Goal: Information Seeking & Learning: Learn about a topic

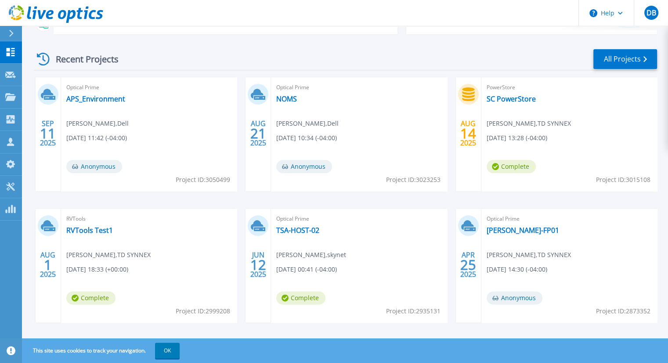
scroll to position [161, 0]
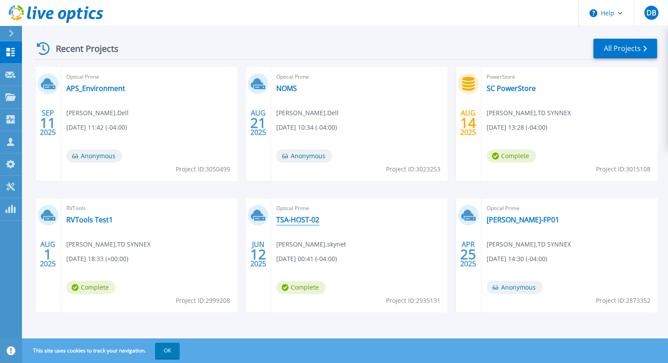
click at [302, 219] on link "TSA-HOST-02" at bounding box center [297, 219] width 43 height 9
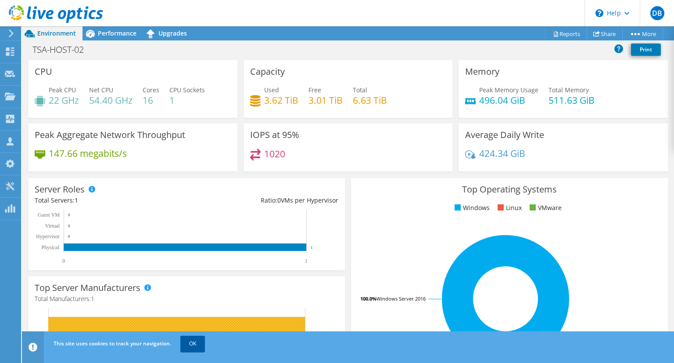
click at [196, 343] on link "OK" at bounding box center [192, 343] width 25 height 16
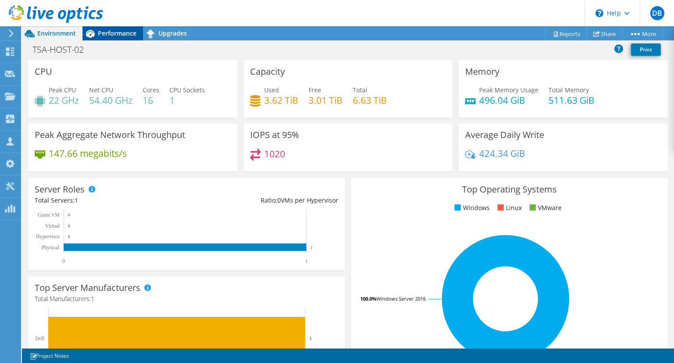
click at [120, 31] on span "Performance" at bounding box center [117, 33] width 39 height 8
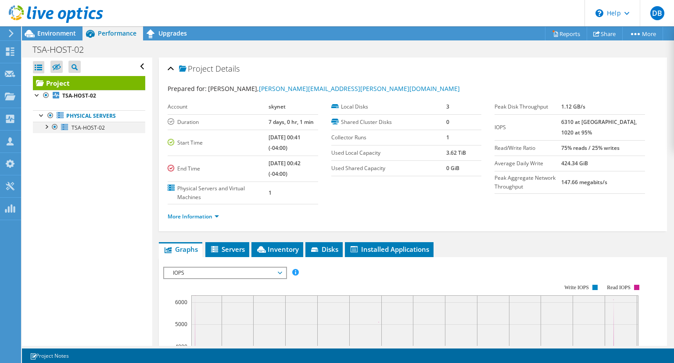
click at [48, 126] on div at bounding box center [46, 126] width 9 height 9
click at [188, 215] on link "More Information" at bounding box center [193, 215] width 51 height 7
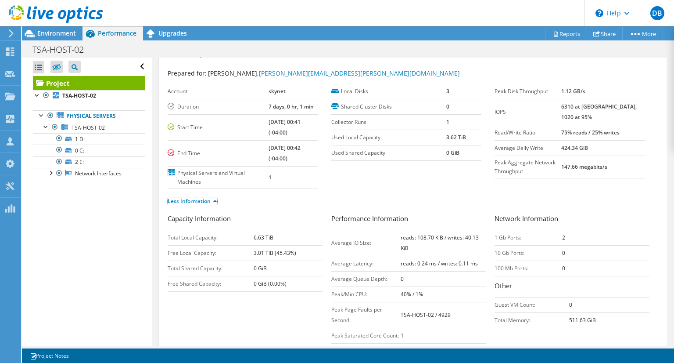
scroll to position [15, 0]
click at [82, 130] on link "TSA-HOST-02" at bounding box center [89, 127] width 112 height 11
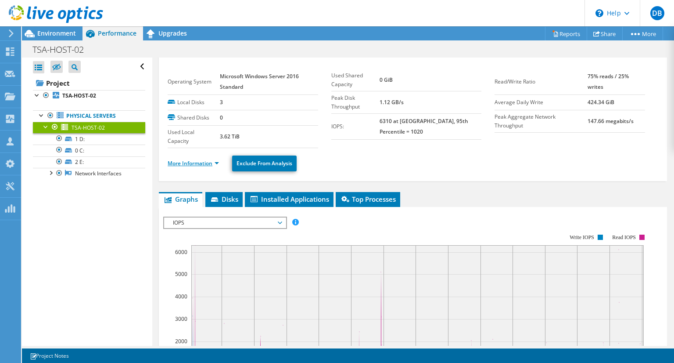
click at [191, 162] on link "More Information" at bounding box center [193, 162] width 51 height 7
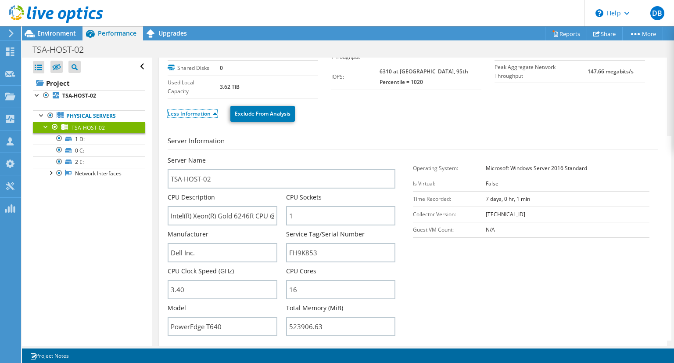
scroll to position [0, 0]
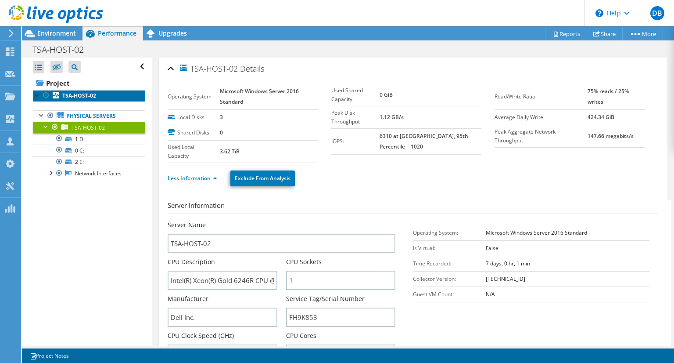
click at [75, 96] on b "TSA-HOST-02" at bounding box center [79, 95] width 34 height 7
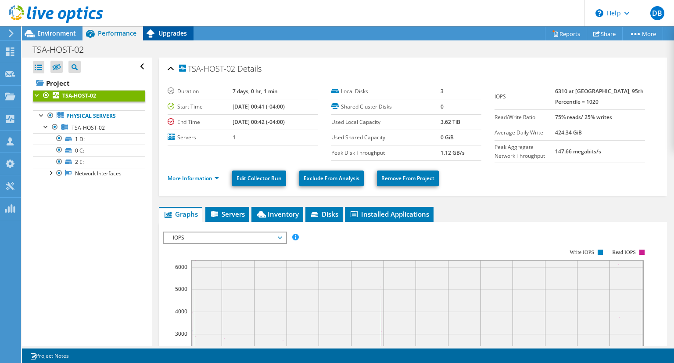
click at [154, 33] on icon at bounding box center [151, 33] width 8 height 9
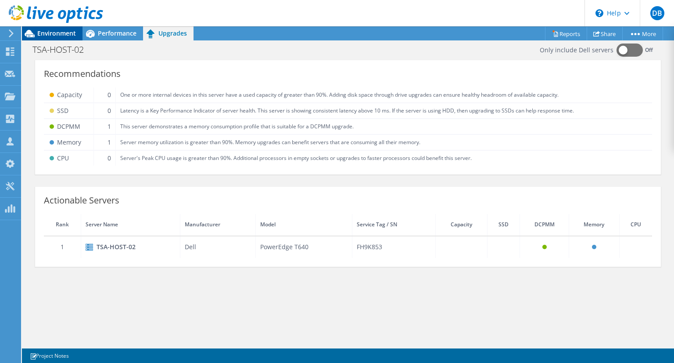
click at [61, 32] on span "Environment" at bounding box center [56, 33] width 39 height 8
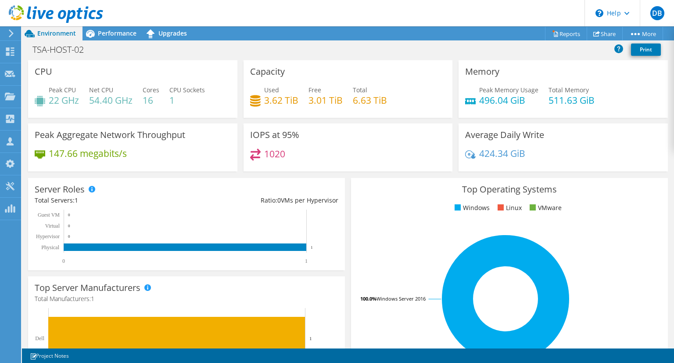
click at [56, 32] on span "Environment" at bounding box center [56, 33] width 39 height 8
click at [12, 47] on use at bounding box center [10, 51] width 8 height 8
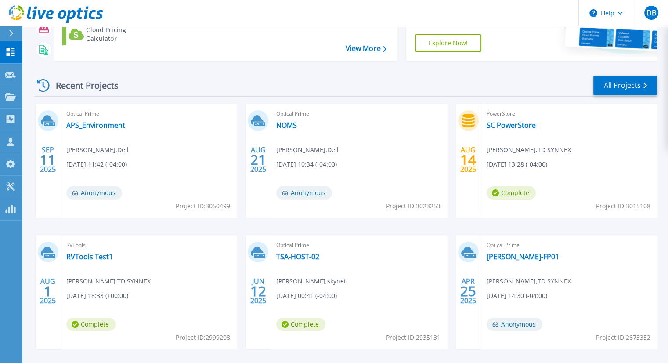
scroll to position [126, 0]
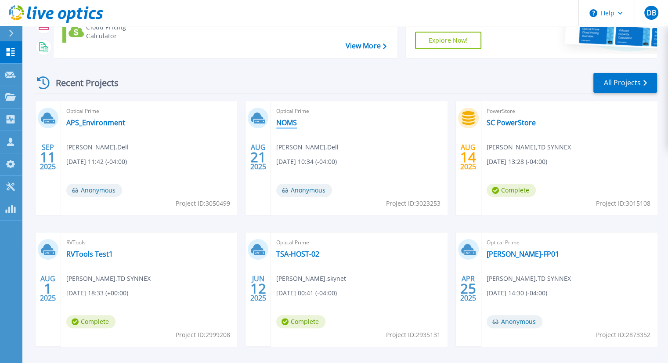
click at [282, 124] on link "NOMS" at bounding box center [286, 122] width 21 height 9
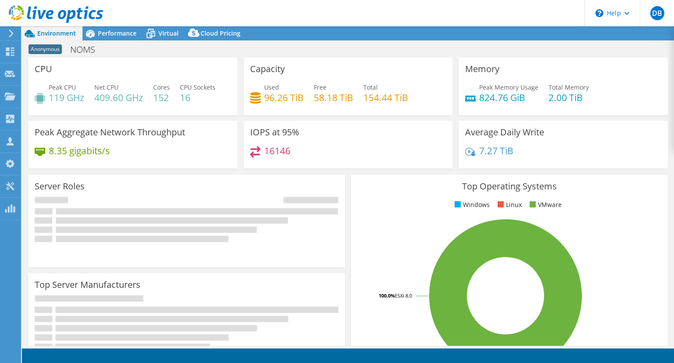
select select "USD"
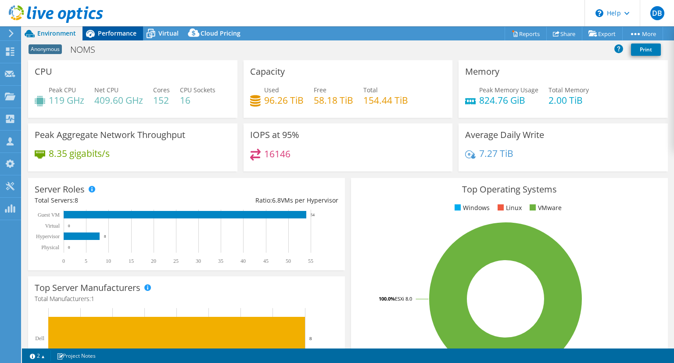
click at [118, 35] on span "Performance" at bounding box center [117, 33] width 39 height 8
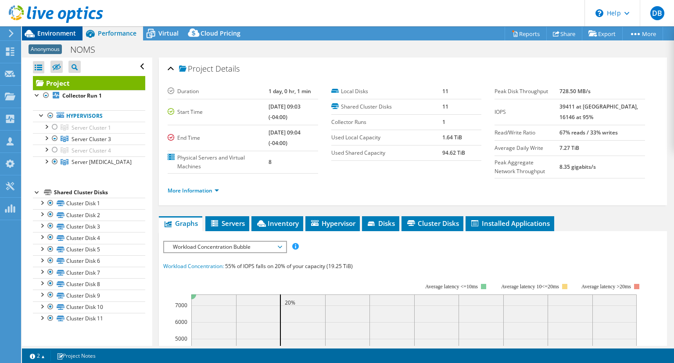
click at [65, 35] on span "Environment" at bounding box center [56, 33] width 39 height 8
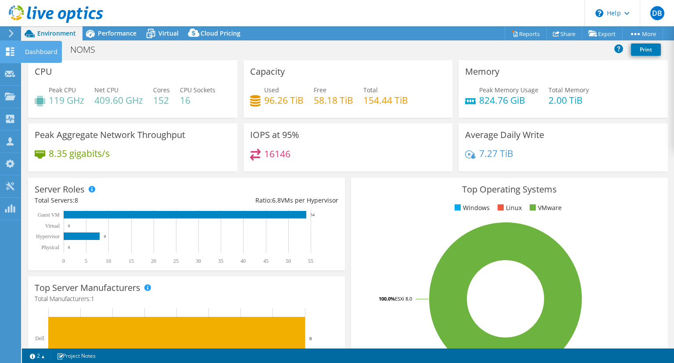
click at [11, 50] on use at bounding box center [10, 51] width 8 height 8
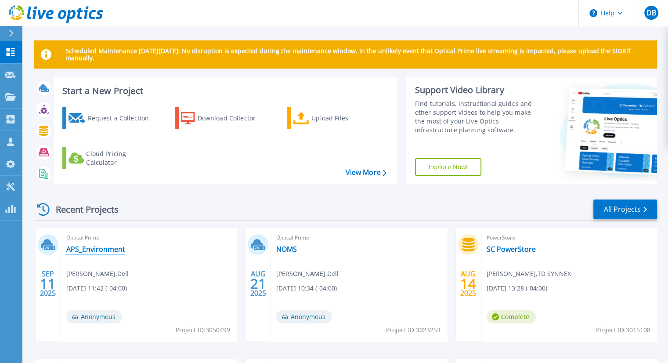
click at [111, 248] on link "APS_Environment" at bounding box center [95, 248] width 59 height 9
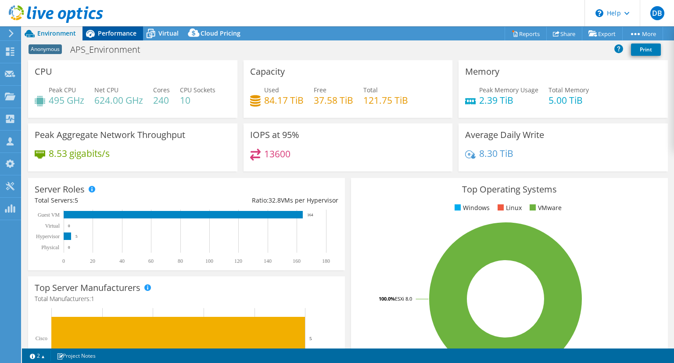
click at [121, 35] on span "Performance" at bounding box center [117, 33] width 39 height 8
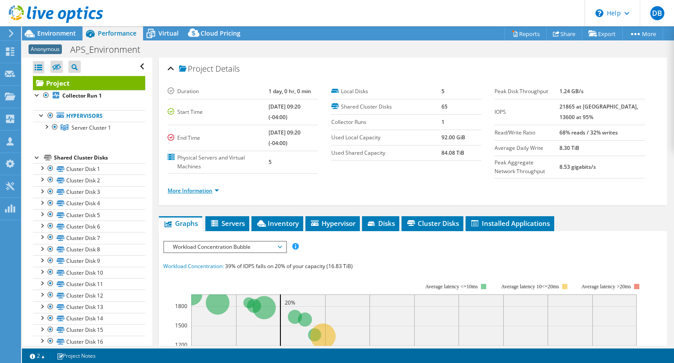
click at [211, 190] on link "More Information" at bounding box center [193, 190] width 51 height 7
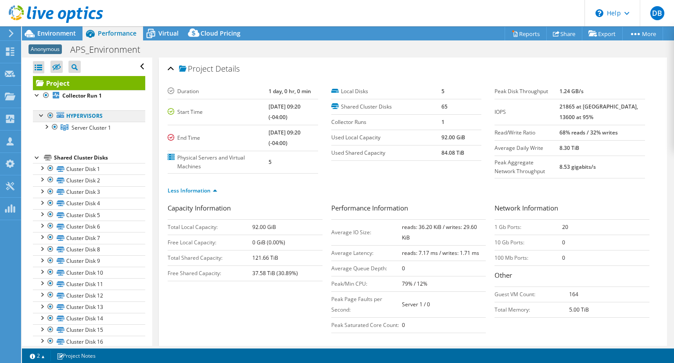
click at [87, 112] on link "Hypervisors" at bounding box center [89, 115] width 112 height 11
click at [83, 115] on link "Hypervisors" at bounding box center [89, 115] width 112 height 11
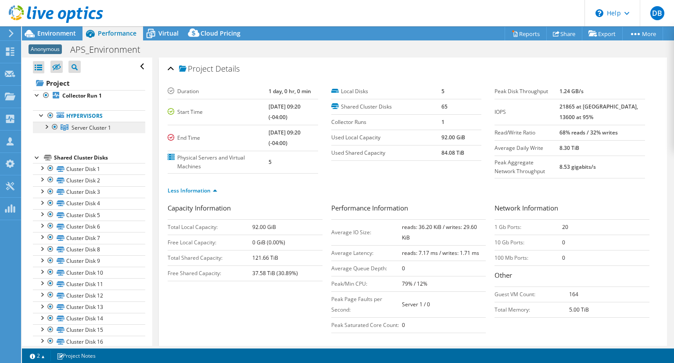
click at [78, 132] on link "Server Cluster 1" at bounding box center [89, 127] width 112 height 11
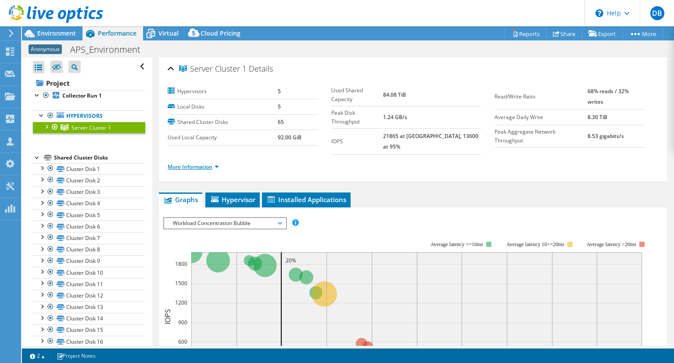
click at [177, 163] on link "More Information" at bounding box center [193, 166] width 51 height 7
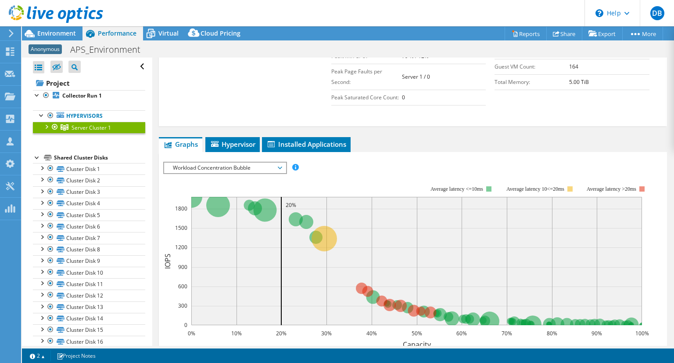
scroll to position [270, 0]
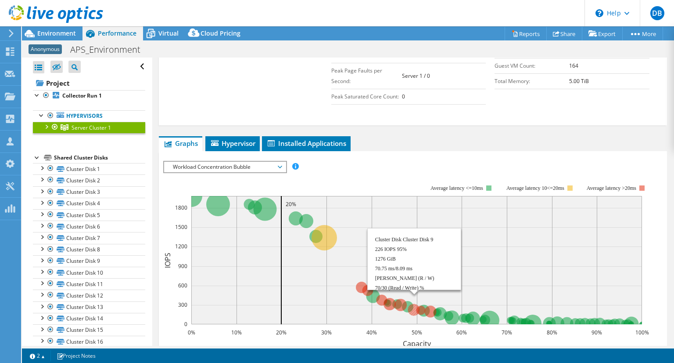
click at [414, 303] on circle at bounding box center [414, 309] width 12 height 12
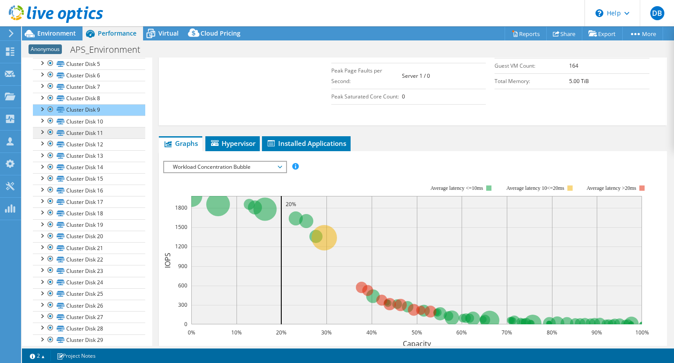
scroll to position [153, 0]
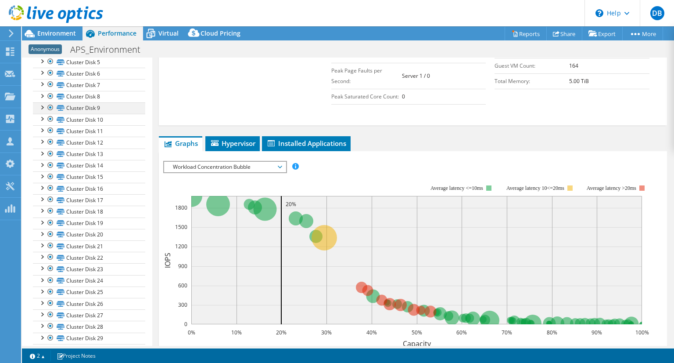
click at [44, 107] on div at bounding box center [41, 106] width 9 height 9
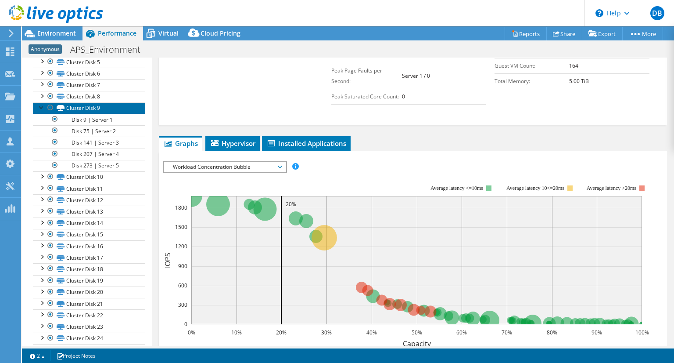
click at [93, 104] on link "Cluster Disk 9" at bounding box center [89, 107] width 112 height 11
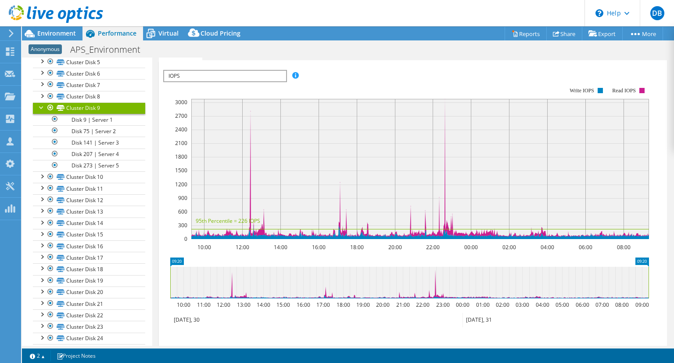
scroll to position [151, 0]
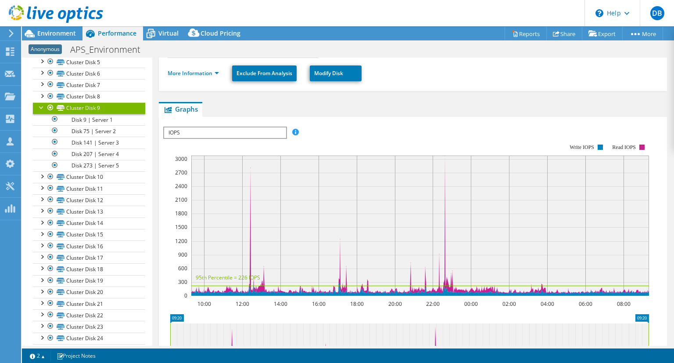
click at [278, 127] on span "IOPS" at bounding box center [225, 132] width 122 height 11
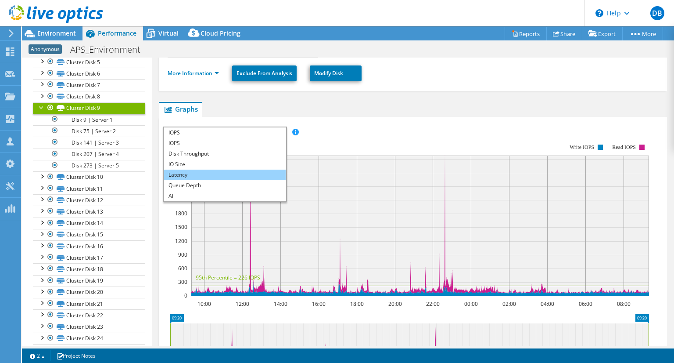
click at [242, 169] on li "Latency" at bounding box center [225, 174] width 122 height 11
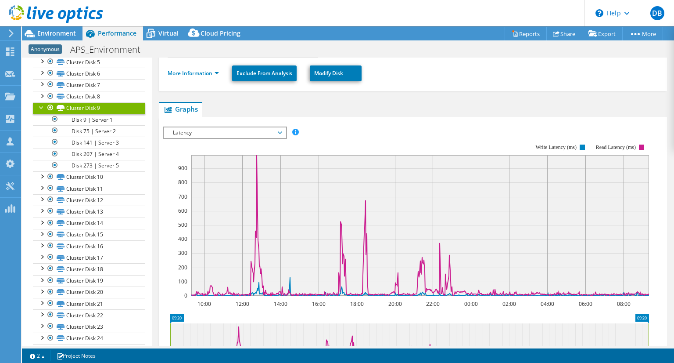
click at [350, 132] on rect at bounding box center [406, 220] width 486 height 176
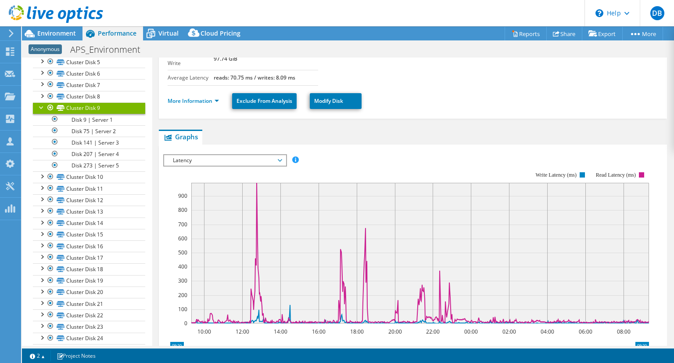
scroll to position [105, 0]
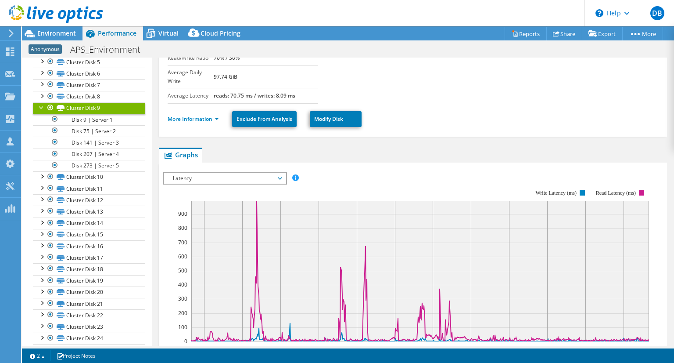
click at [39, 106] on div at bounding box center [41, 106] width 9 height 9
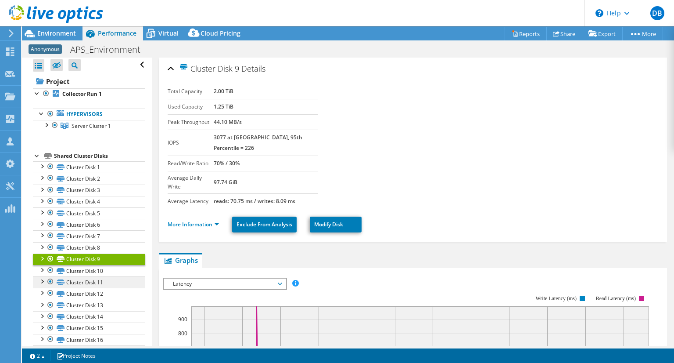
scroll to position [0, 0]
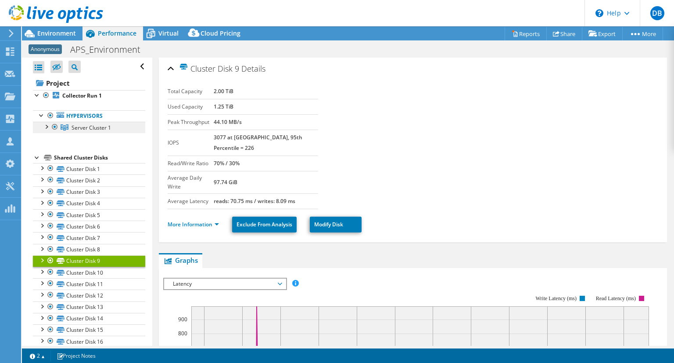
click at [82, 124] on span "Server Cluster 1" at bounding box center [92, 127] width 40 height 7
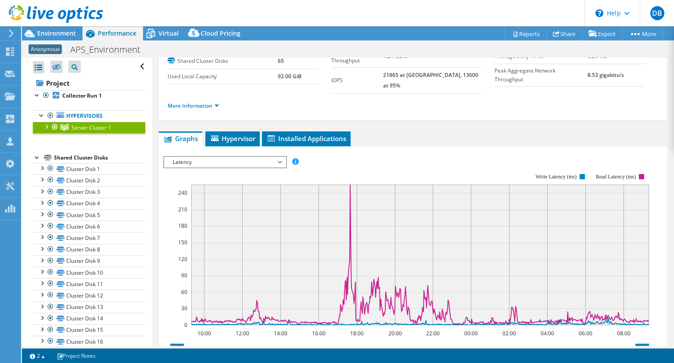
scroll to position [65, 0]
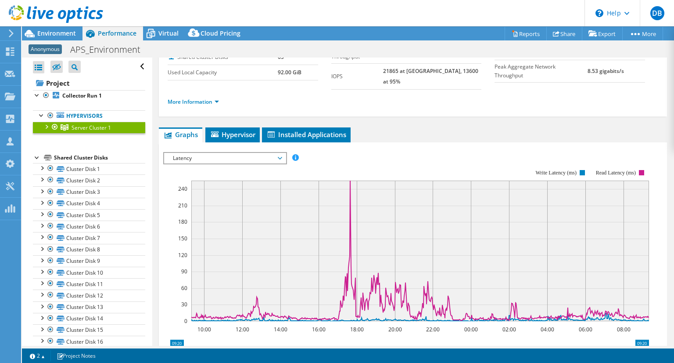
click at [276, 153] on span "Latency" at bounding box center [225, 158] width 113 height 11
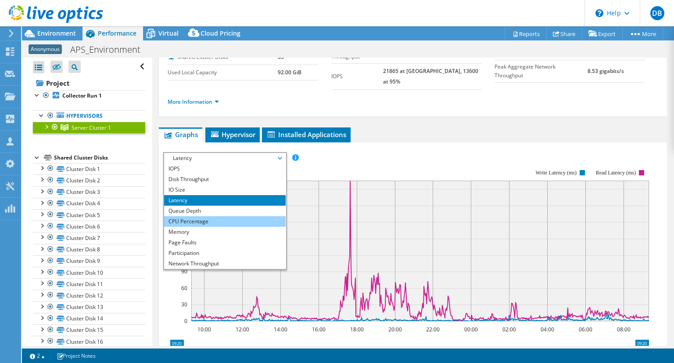
click at [225, 216] on li "CPU Percentage" at bounding box center [225, 221] width 122 height 11
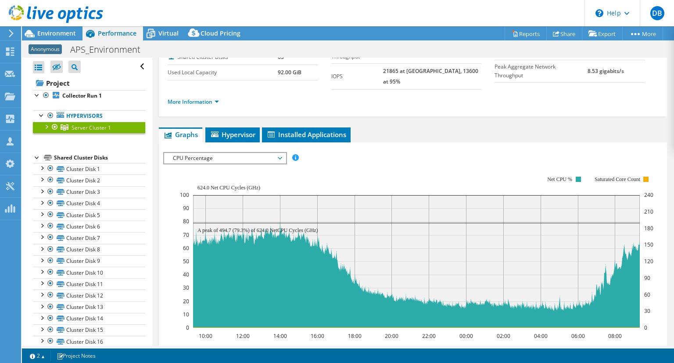
click at [258, 153] on span "CPU Percentage" at bounding box center [225, 158] width 113 height 11
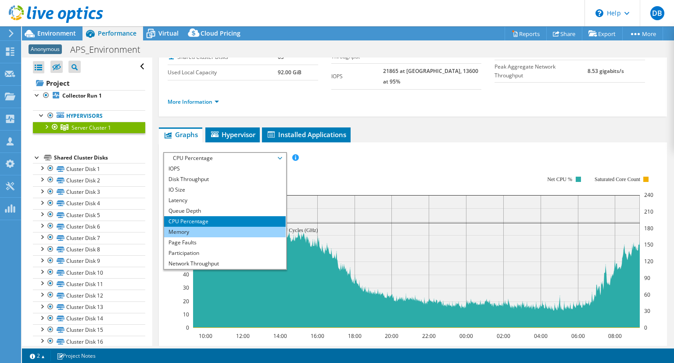
click at [214, 226] on li "Memory" at bounding box center [225, 231] width 122 height 11
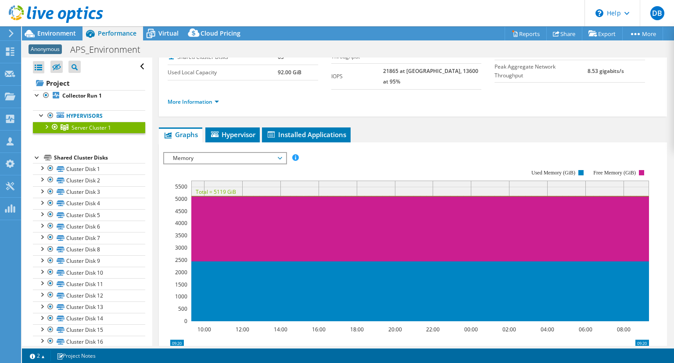
click at [228, 153] on span "Memory" at bounding box center [225, 158] width 113 height 11
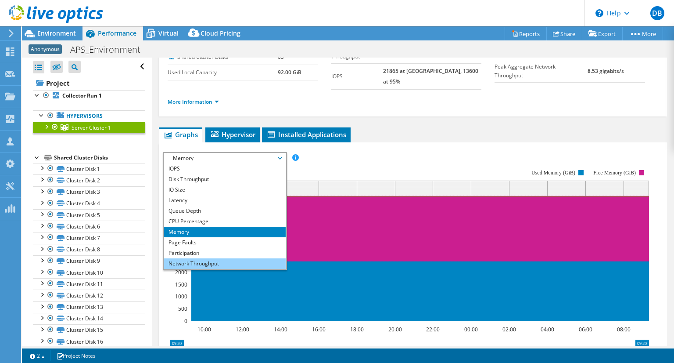
click at [197, 258] on li "Network Throughput" at bounding box center [225, 263] width 122 height 11
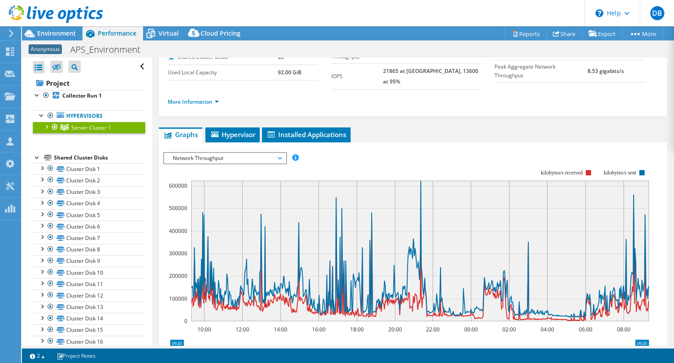
click at [219, 153] on span "Network Throughput" at bounding box center [225, 158] width 113 height 11
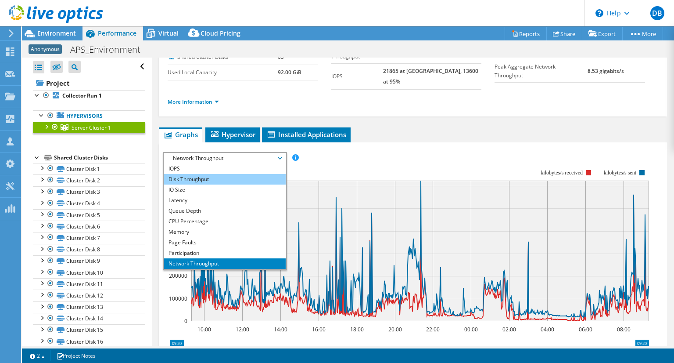
click at [213, 174] on li "Disk Throughput" at bounding box center [225, 179] width 122 height 11
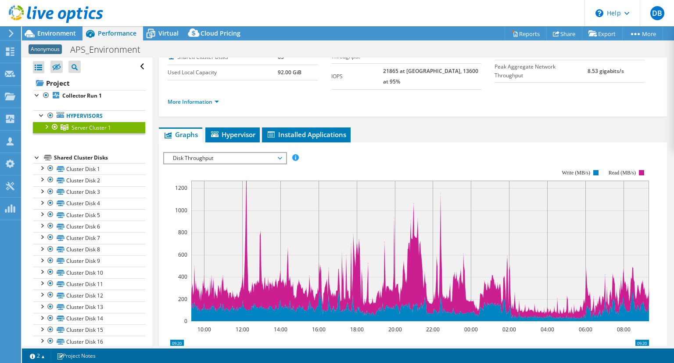
click at [198, 153] on span "Disk Throughput" at bounding box center [225, 158] width 113 height 11
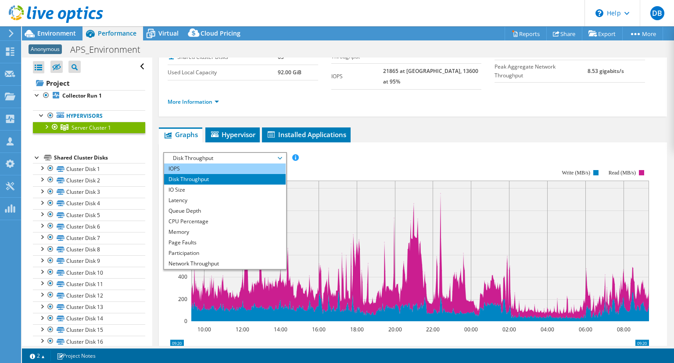
click at [195, 163] on li "IOPS" at bounding box center [225, 168] width 122 height 11
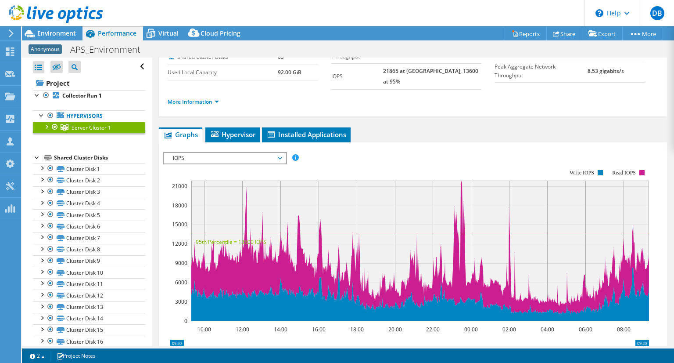
click at [205, 153] on span "IOPS" at bounding box center [225, 158] width 113 height 11
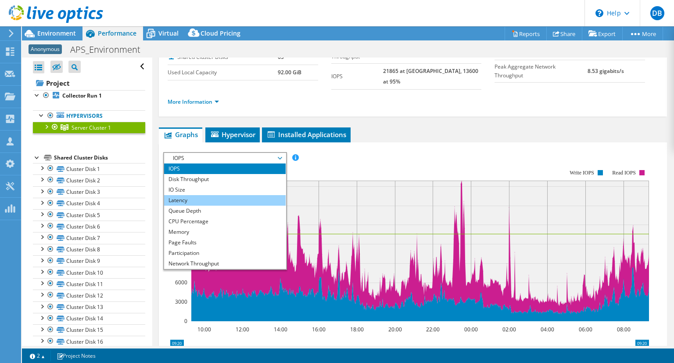
click at [192, 195] on li "Latency" at bounding box center [225, 200] width 122 height 11
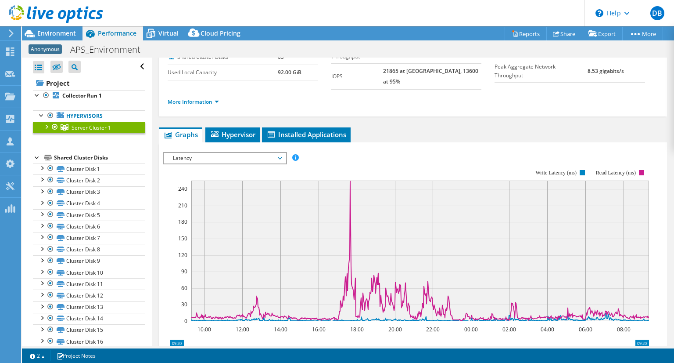
scroll to position [52, 0]
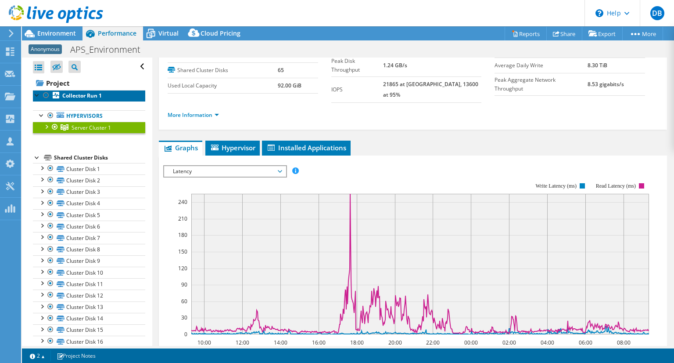
click at [87, 94] on b "Collector Run 1" at bounding box center [82, 95] width 40 height 7
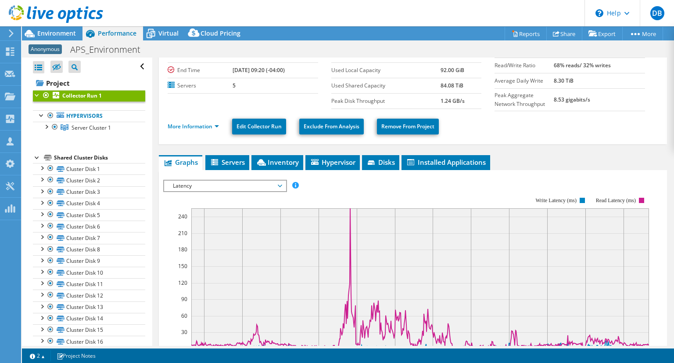
scroll to position [75, 0]
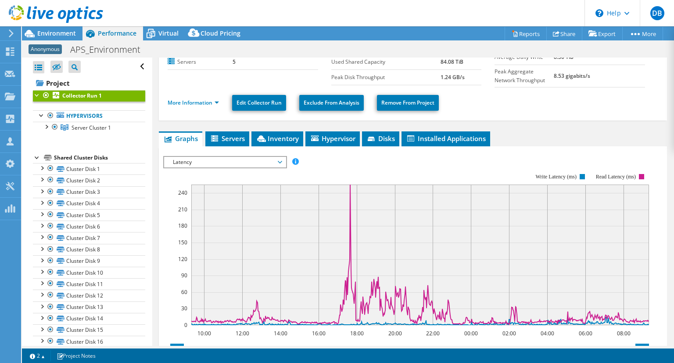
click at [226, 162] on span "Latency" at bounding box center [225, 162] width 113 height 11
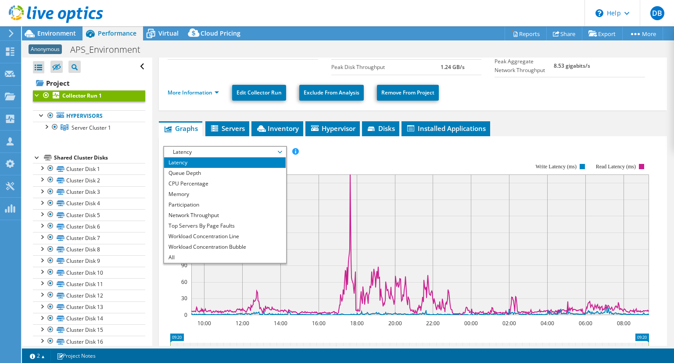
scroll to position [86, 0]
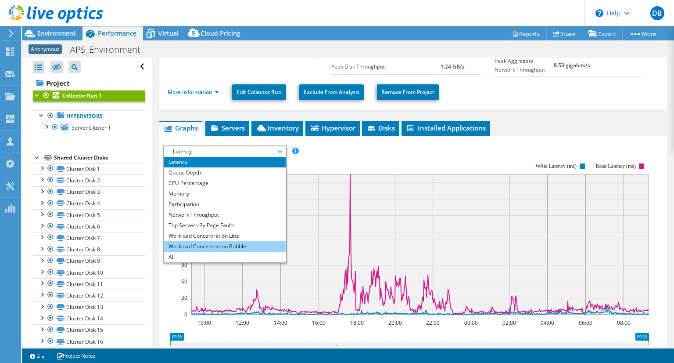
click at [226, 243] on li "Workload Concentration Bubble" at bounding box center [225, 246] width 122 height 11
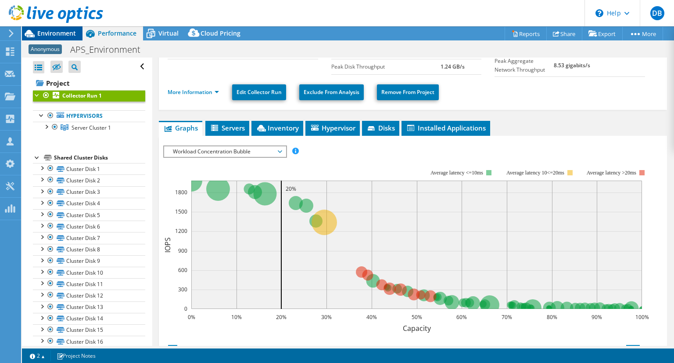
click at [57, 34] on span "Environment" at bounding box center [56, 33] width 39 height 8
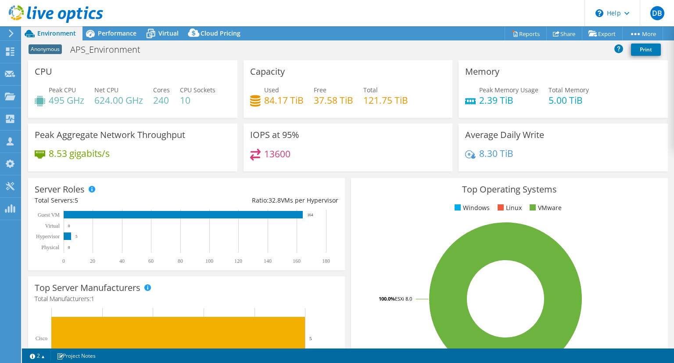
click at [63, 32] on span "Environment" at bounding box center [56, 33] width 39 height 8
click at [7, 29] on div at bounding box center [51, 14] width 103 height 29
click at [10, 32] on icon at bounding box center [11, 33] width 7 height 8
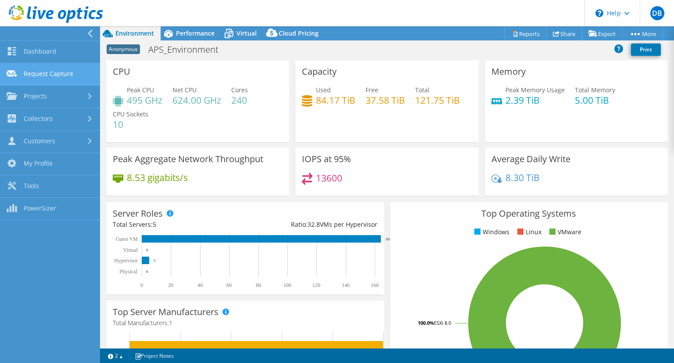
click at [61, 73] on link "Request Capture" at bounding box center [50, 74] width 100 height 22
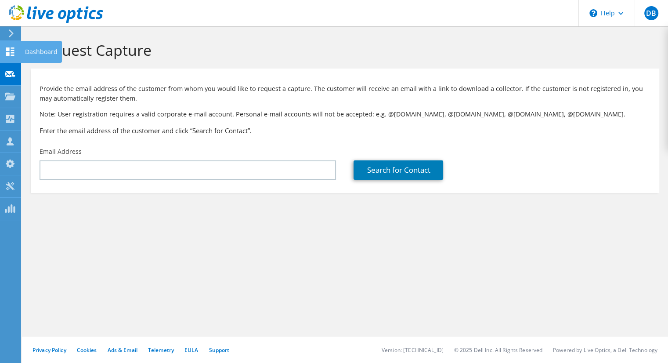
click at [10, 54] on icon at bounding box center [10, 51] width 11 height 8
